Goal: Navigation & Orientation: Find specific page/section

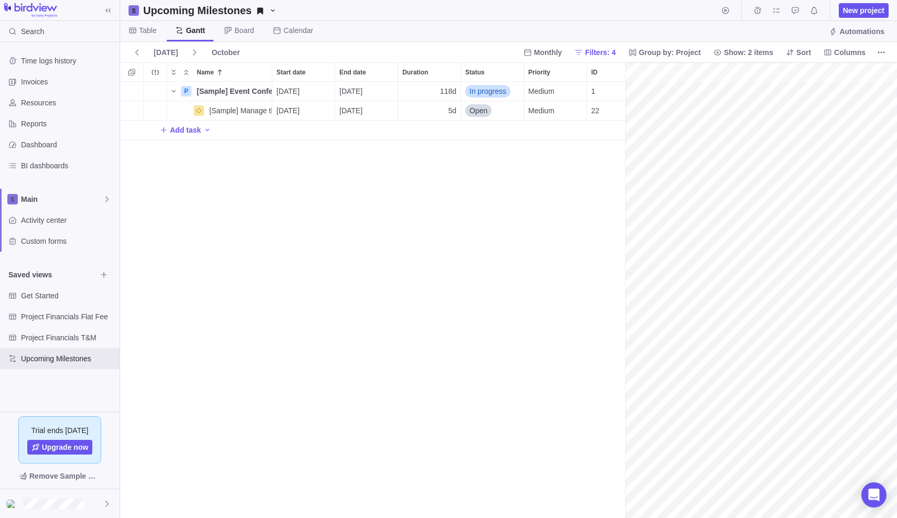
scroll to position [0, 109]
click at [37, 109] on div "Resources" at bounding box center [60, 102] width 120 height 21
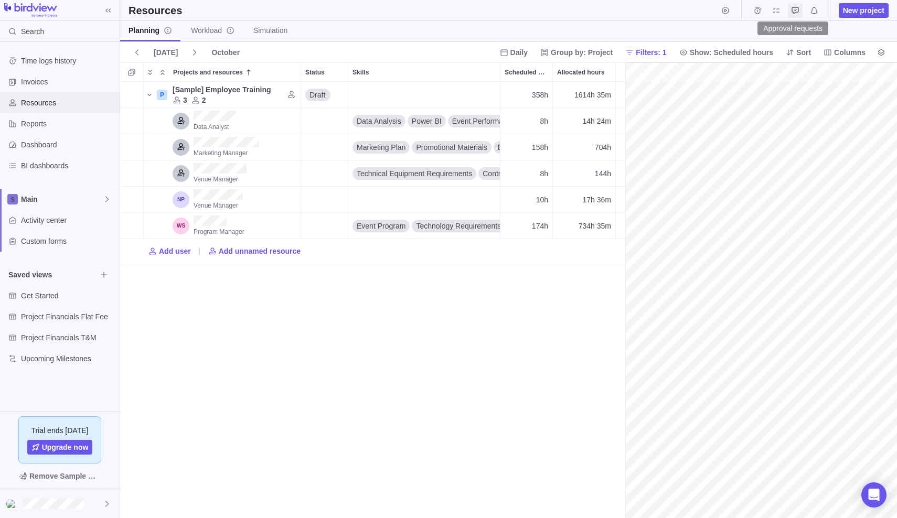
scroll to position [0, 2917]
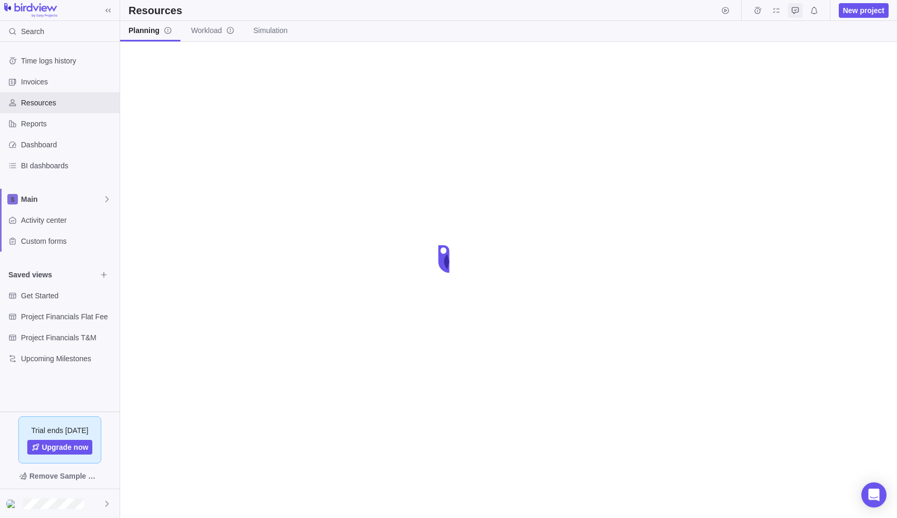
click at [797, 10] on icon "Approval requests" at bounding box center [794, 10] width 7 height 7
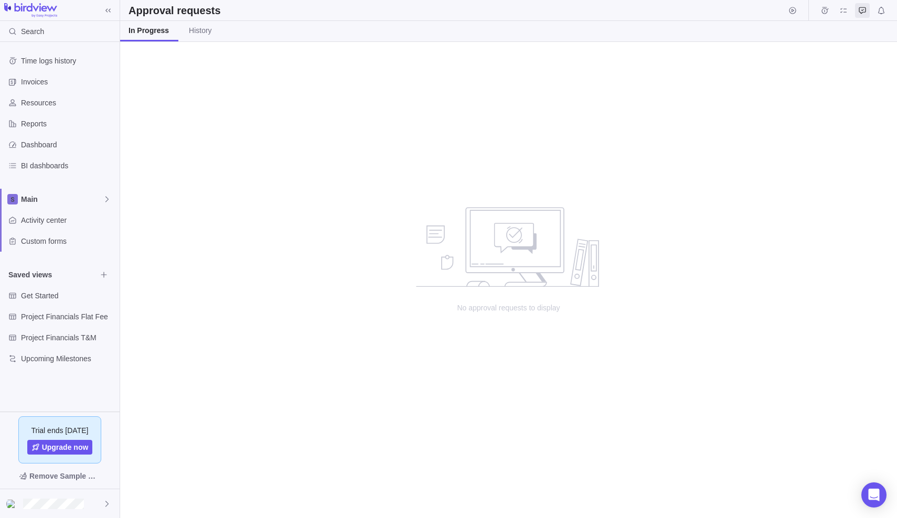
scroll to position [476, 777]
click at [877, 8] on icon "Notifications" at bounding box center [881, 10] width 8 height 8
click at [194, 32] on link "Stream" at bounding box center [179, 31] width 40 height 20
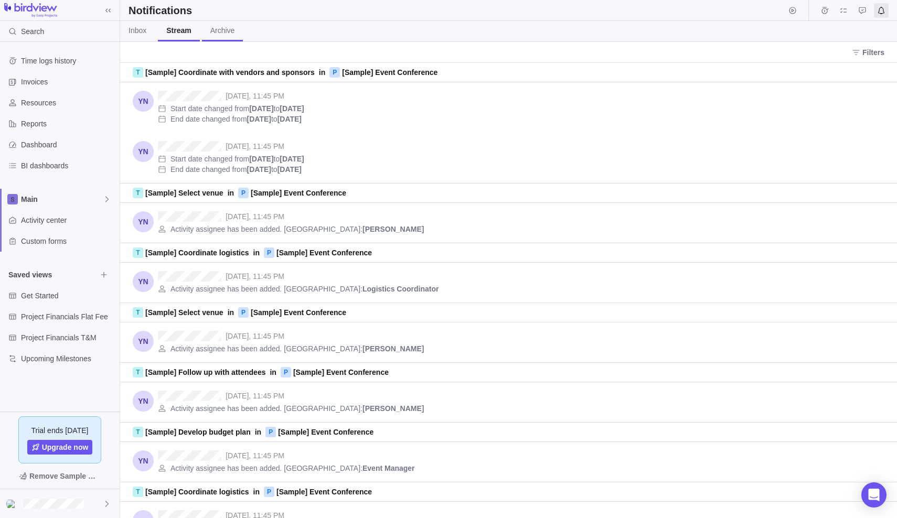
scroll to position [455, 777]
click at [218, 30] on span "Archive" at bounding box center [222, 30] width 25 height 10
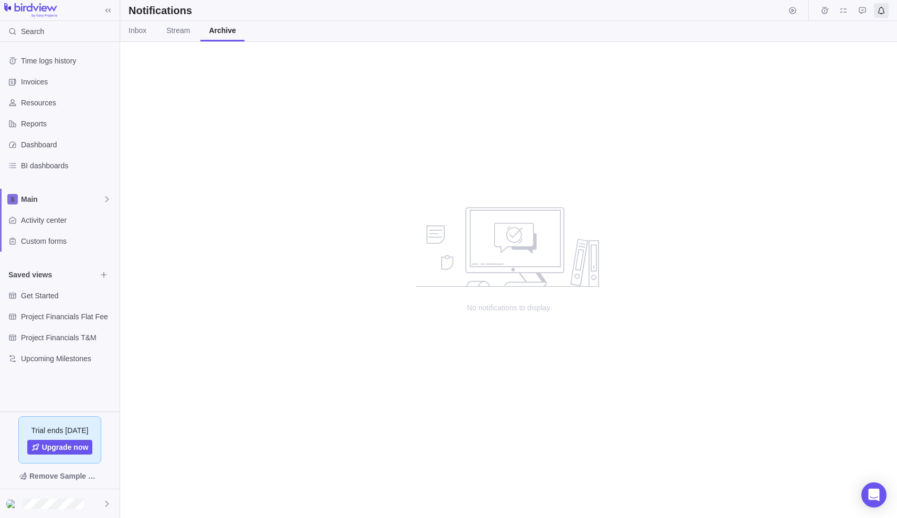
scroll to position [476, 777]
click at [184, 28] on span "Stream" at bounding box center [178, 30] width 24 height 10
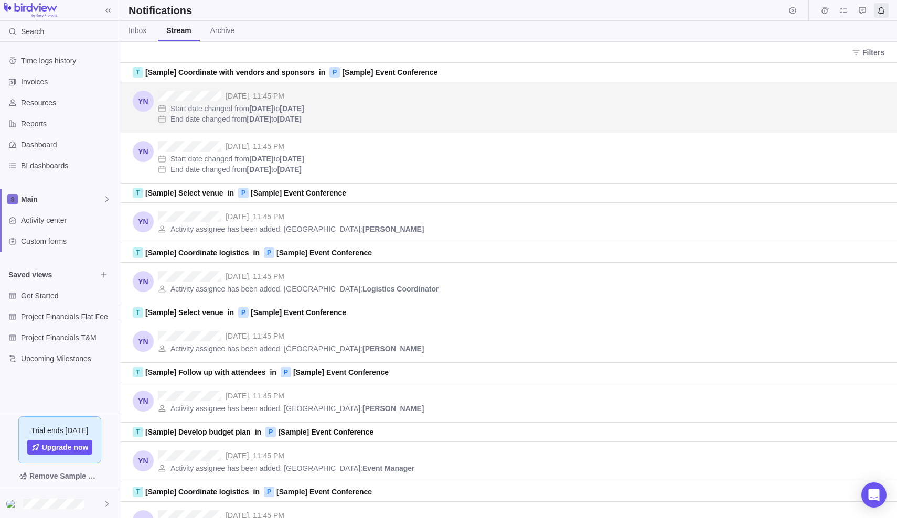
scroll to position [455, 777]
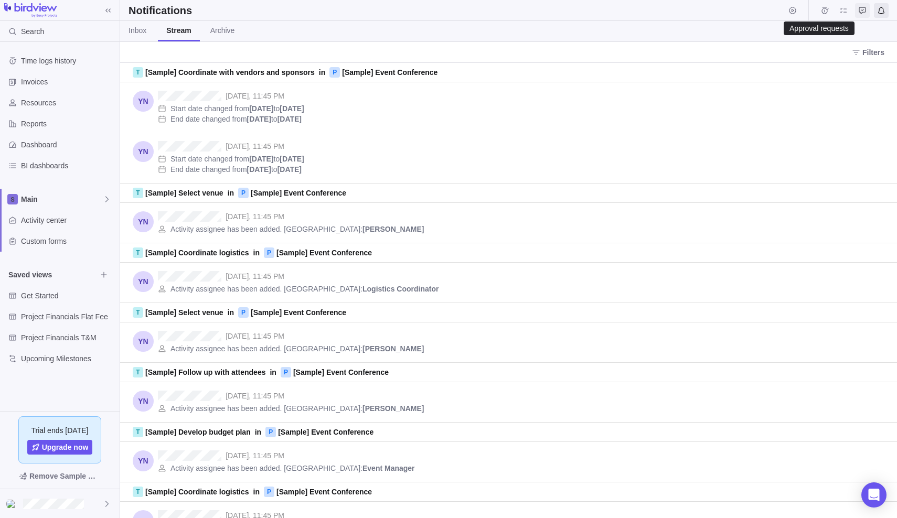
click at [859, 12] on icon "Approval requests" at bounding box center [862, 10] width 7 height 7
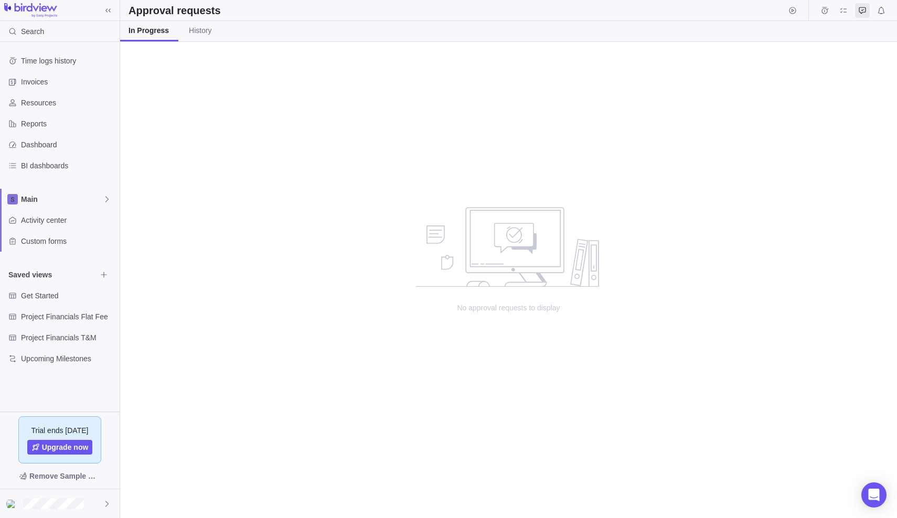
scroll to position [476, 777]
click at [199, 34] on span "History" at bounding box center [200, 30] width 23 height 10
